Goal: Information Seeking & Learning: Learn about a topic

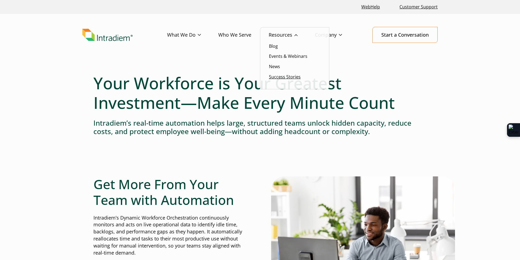
click at [281, 75] on link "Success Stories" at bounding box center [285, 77] width 32 height 6
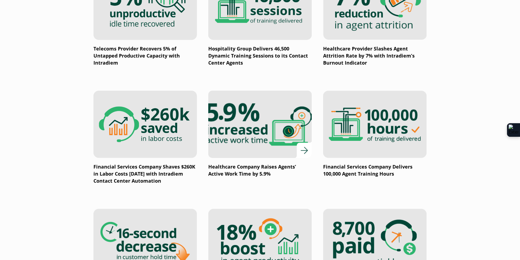
scroll to position [575, 0]
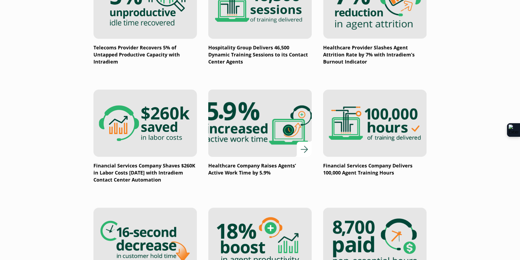
click at [276, 125] on img at bounding box center [260, 123] width 124 height 81
